Goal: Check status: Check status

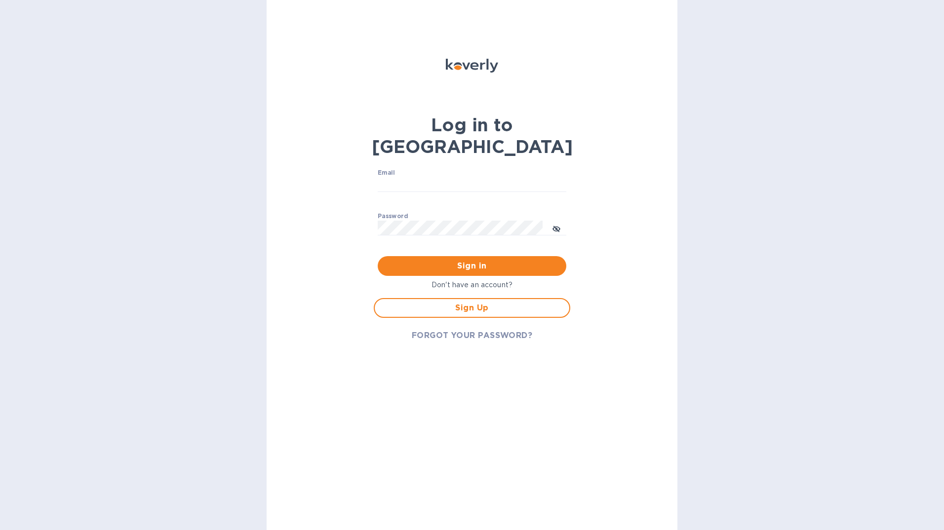
type input "[EMAIL_ADDRESS][PERSON_NAME][DOMAIN_NAME]"
click at [359, 347] on div "Log in to Koverly Email [EMAIL_ADDRESS][PERSON_NAME][DOMAIN_NAME] ​ Password ​ …" at bounding box center [472, 265] width 411 height 530
click at [676, 294] on div "Log in to Koverly Email [EMAIL_ADDRESS][PERSON_NAME][DOMAIN_NAME] ​ Password ​ …" at bounding box center [472, 265] width 411 height 530
type input "[EMAIL_ADDRESS][PERSON_NAME][DOMAIN_NAME]"
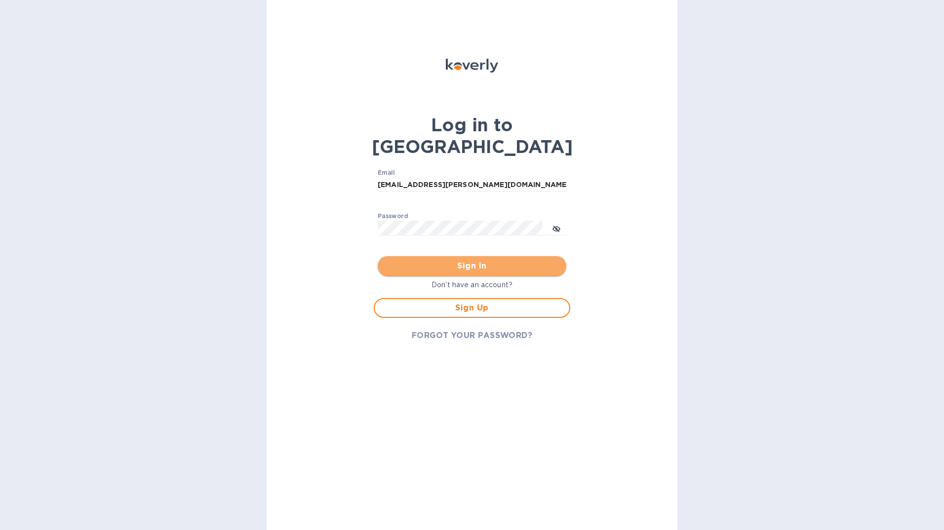
click at [475, 256] on button "Sign in" at bounding box center [472, 266] width 189 height 20
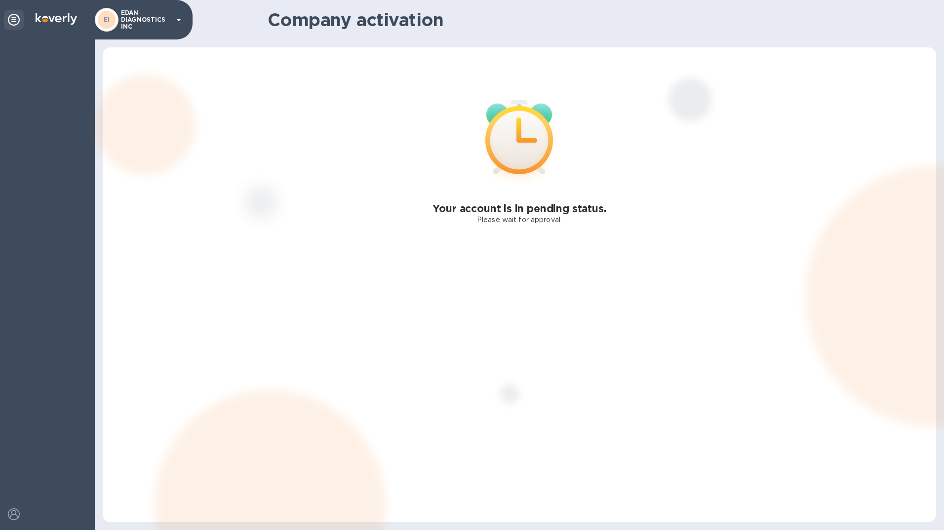
click at [16, 18] on icon at bounding box center [14, 20] width 12 height 12
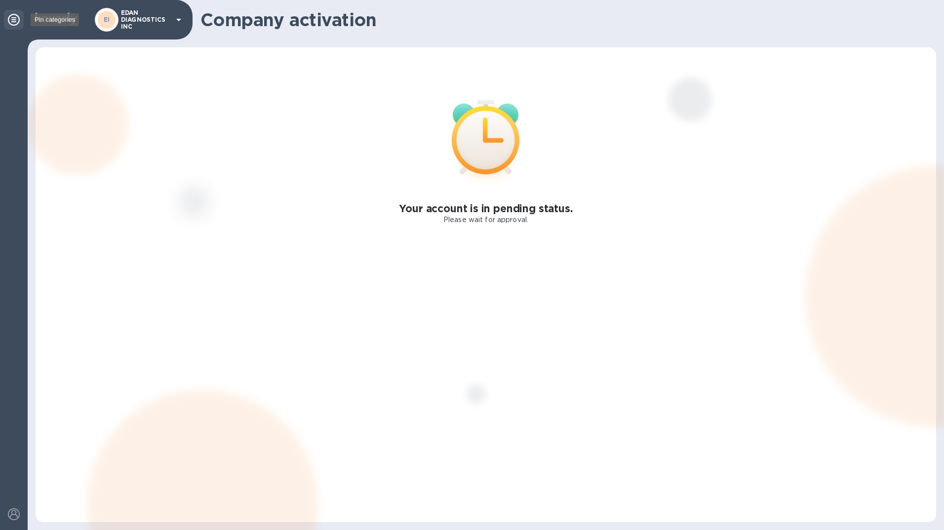
click at [13, 19] on icon at bounding box center [14, 20] width 12 height 12
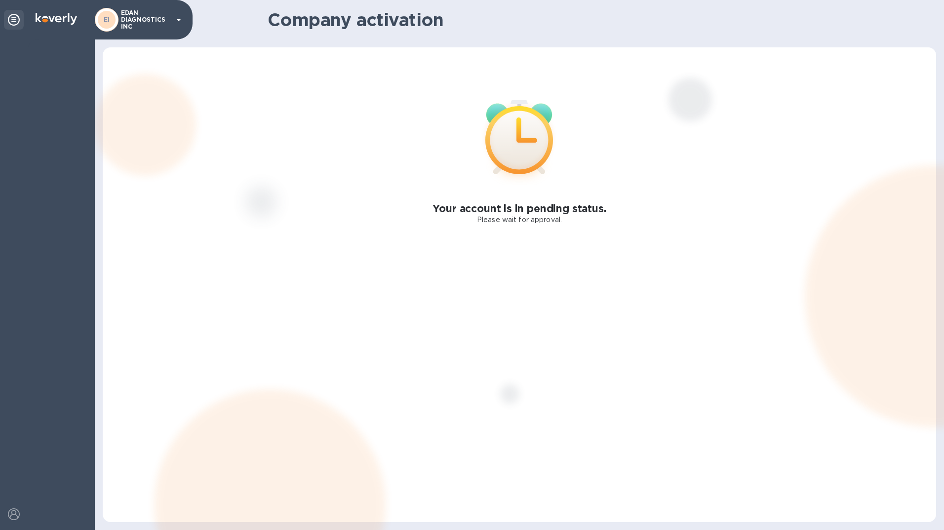
click at [175, 17] on icon at bounding box center [179, 20] width 12 height 12
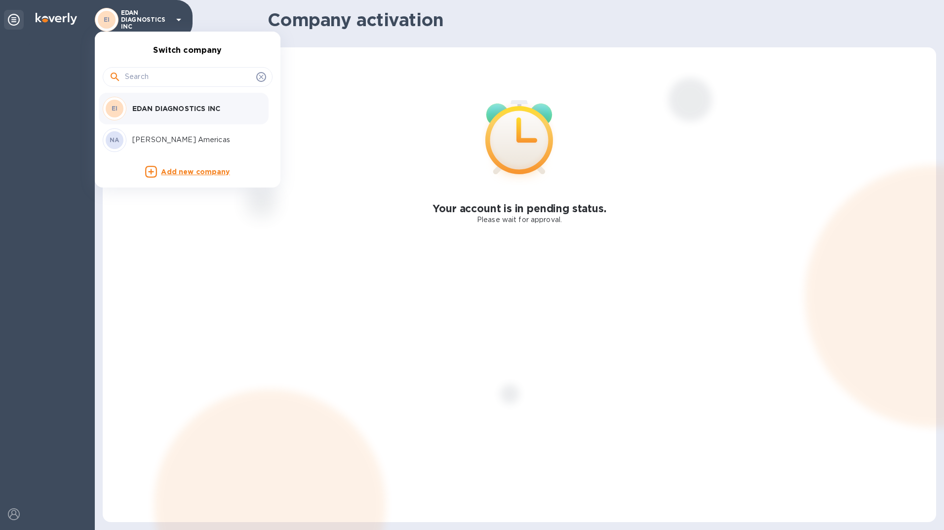
click at [170, 70] on input "text" at bounding box center [188, 77] width 127 height 15
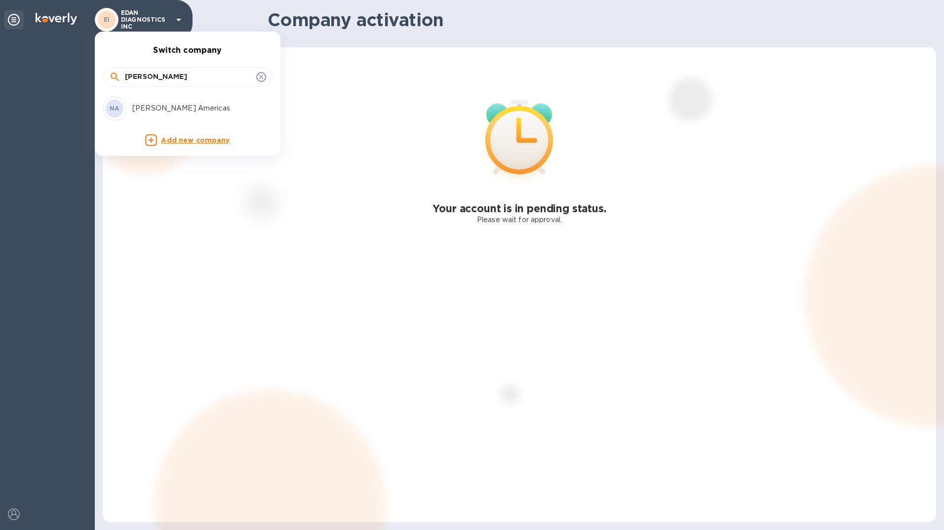
type input "NARDI"
click at [153, 116] on div "NA Nardi Americas" at bounding box center [180, 109] width 154 height 24
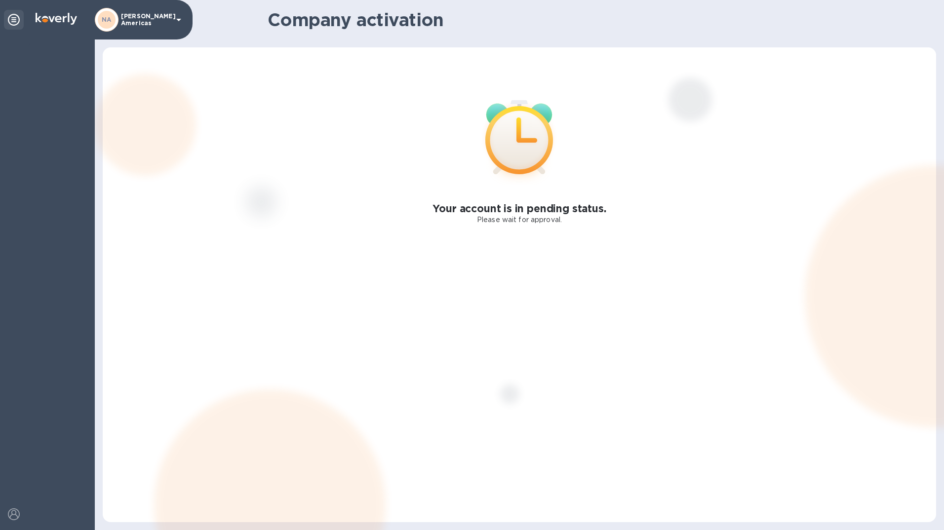
click at [532, 215] on p "Please wait for approval." at bounding box center [519, 220] width 85 height 10
drag, startPoint x: 532, startPoint y: 215, endPoint x: 684, endPoint y: 240, distance: 154.1
click at [684, 240] on div "Your account is in pending status. Please wait for approval." at bounding box center [519, 284] width 833 height 475
click at [106, 20] on b "NA" at bounding box center [107, 19] width 10 height 7
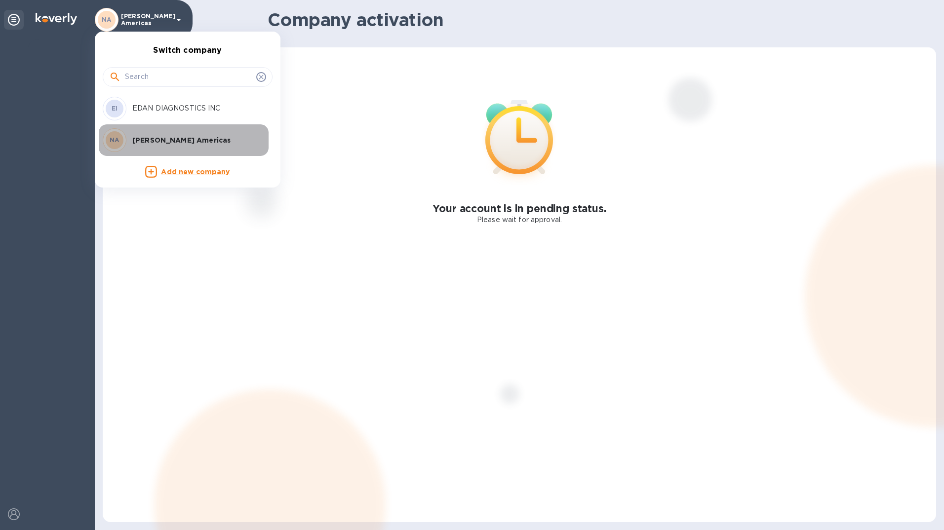
click at [116, 138] on b "NA" at bounding box center [115, 139] width 10 height 7
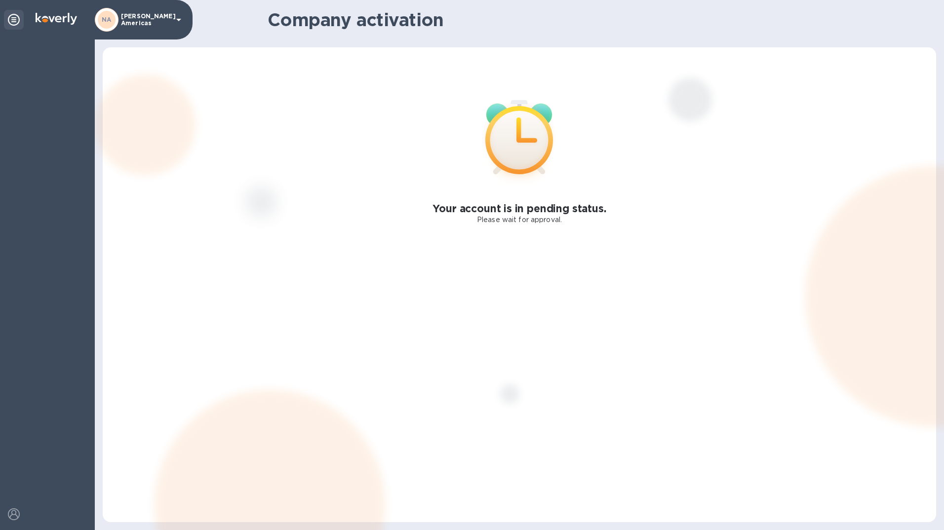
click at [116, 97] on div "NA" at bounding box center [109, 92] width 13 height 10
click at [137, 19] on p "Nardi Americas" at bounding box center [145, 20] width 49 height 14
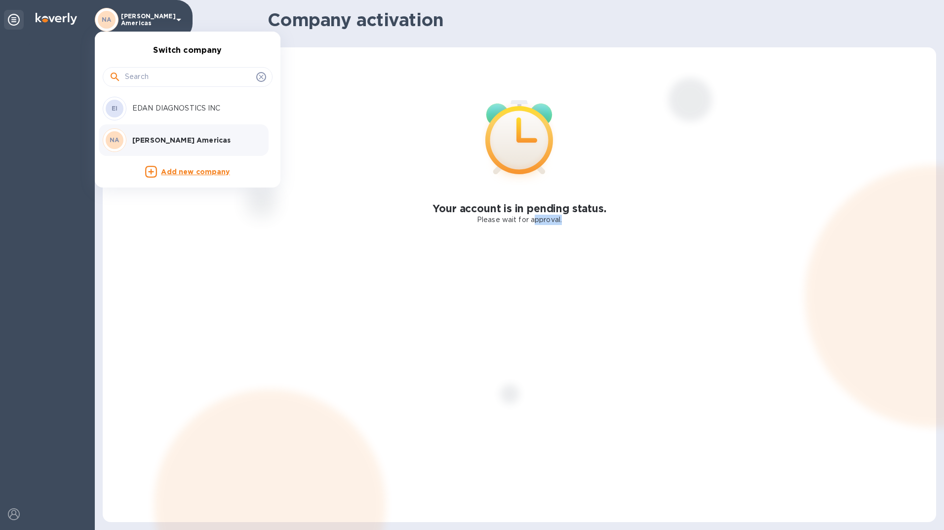
click at [534, 530] on html "NA Nardi Americas koverly-pay-statistics Company activation Your account is in …" at bounding box center [472, 265] width 944 height 530
